Goal: Information Seeking & Learning: Learn about a topic

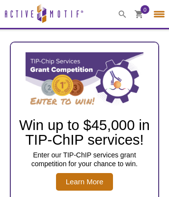
select select "[GEOGRAPHIC_DATA]"
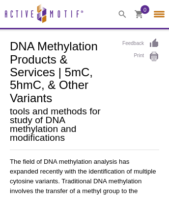
select select "[GEOGRAPHIC_DATA]"
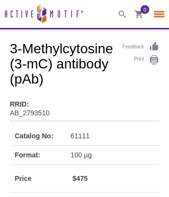
select select "[GEOGRAPHIC_DATA]"
